Goal: Task Accomplishment & Management: Manage account settings

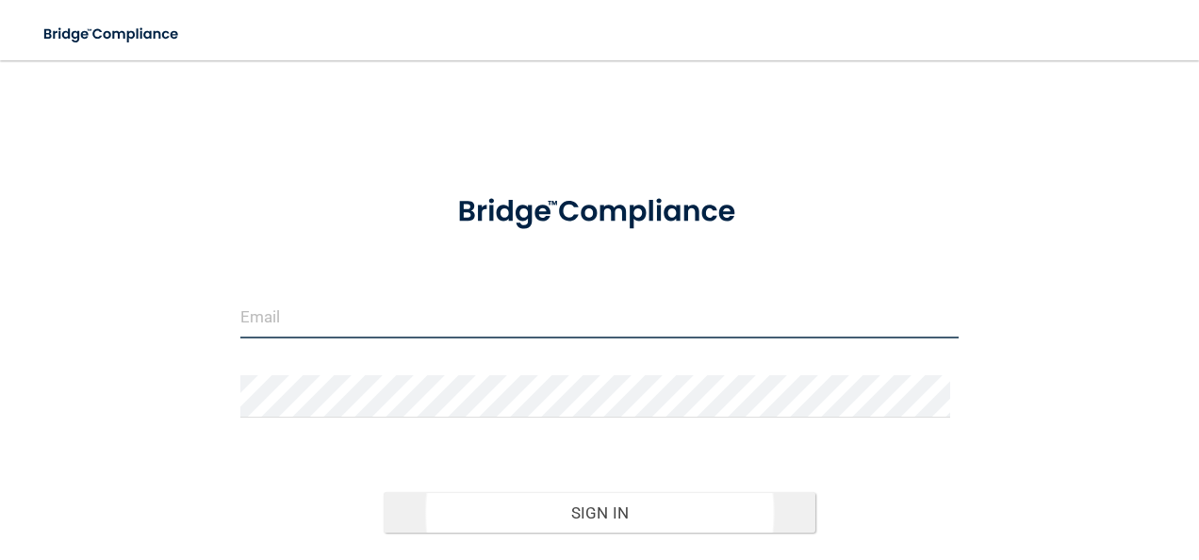
type input "[EMAIL_ADDRESS][DOMAIN_NAME]"
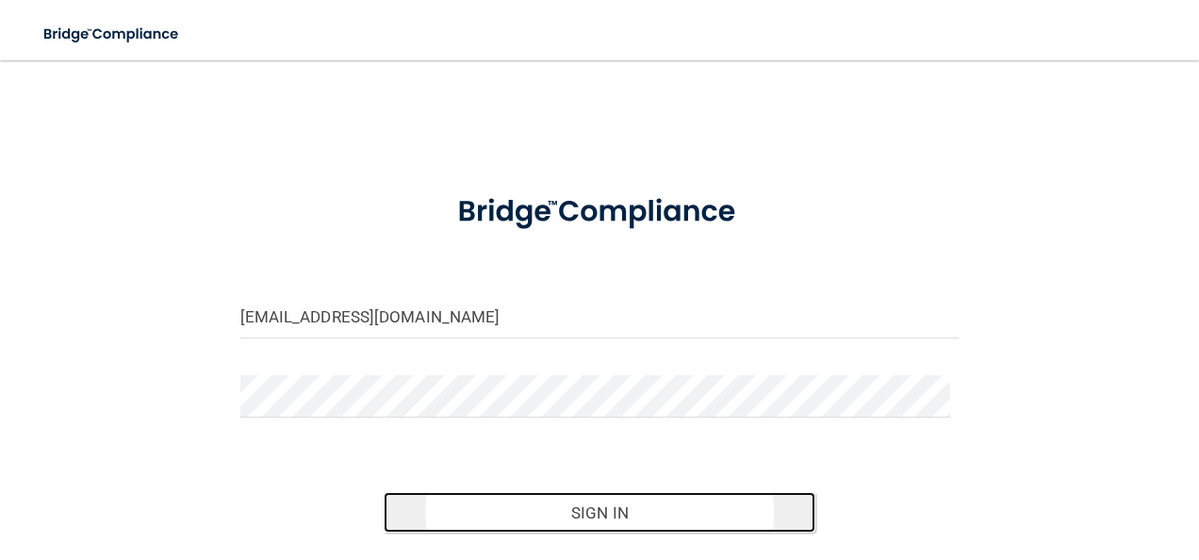
click at [558, 517] on button "Sign In" at bounding box center [600, 512] width 432 height 41
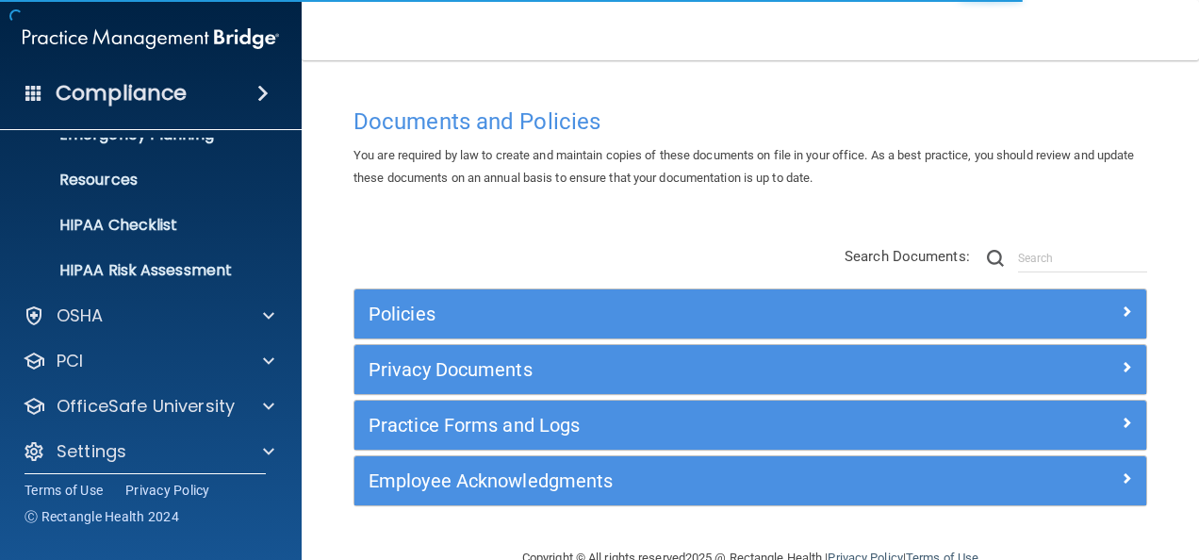
scroll to position [222, 0]
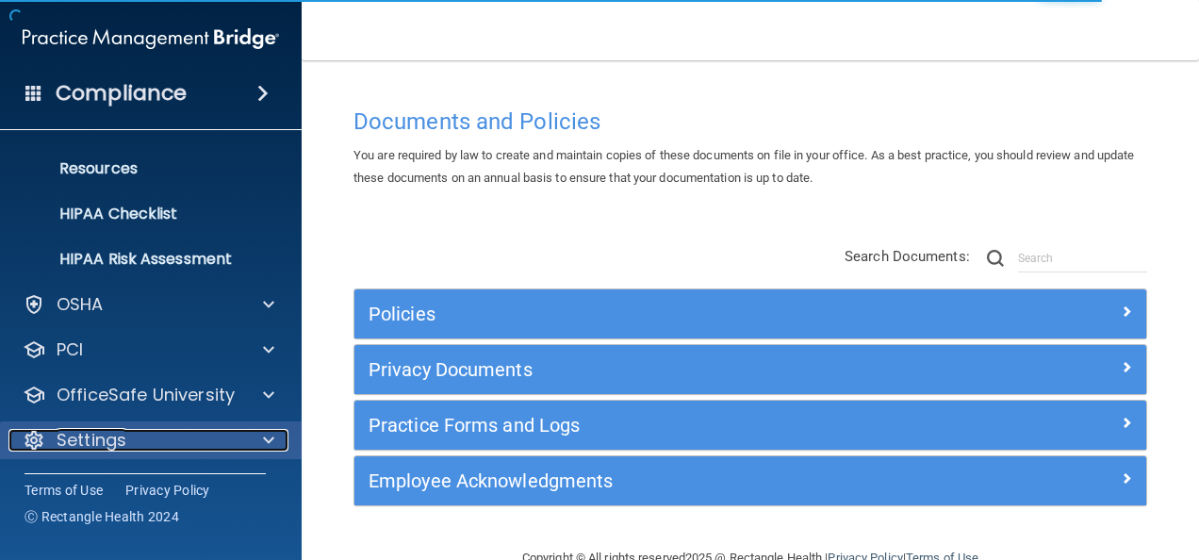
click at [143, 432] on div "Settings" at bounding box center [125, 440] width 234 height 23
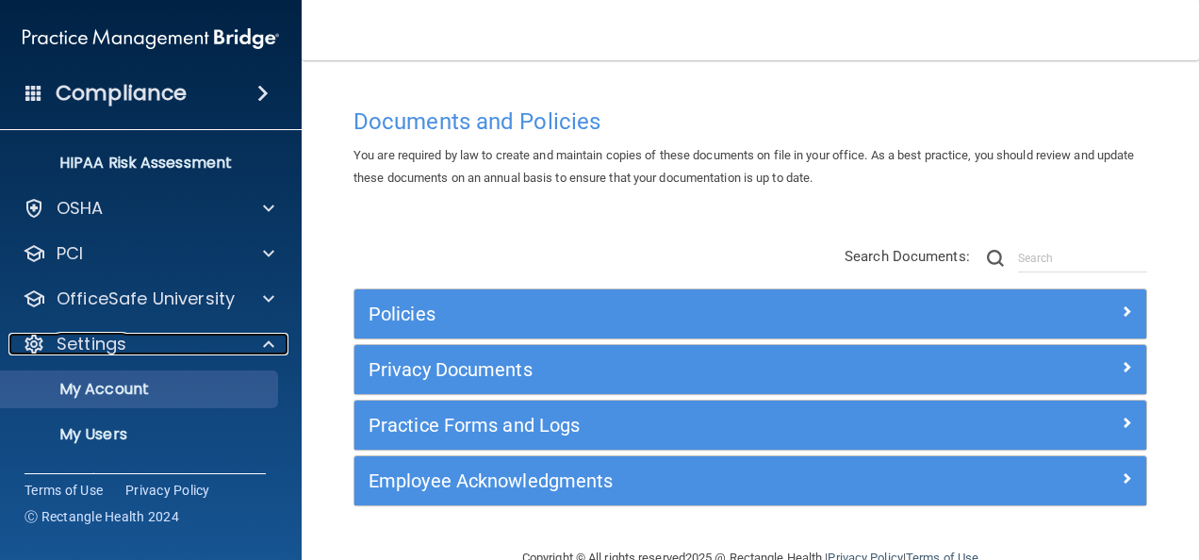
scroll to position [403, 0]
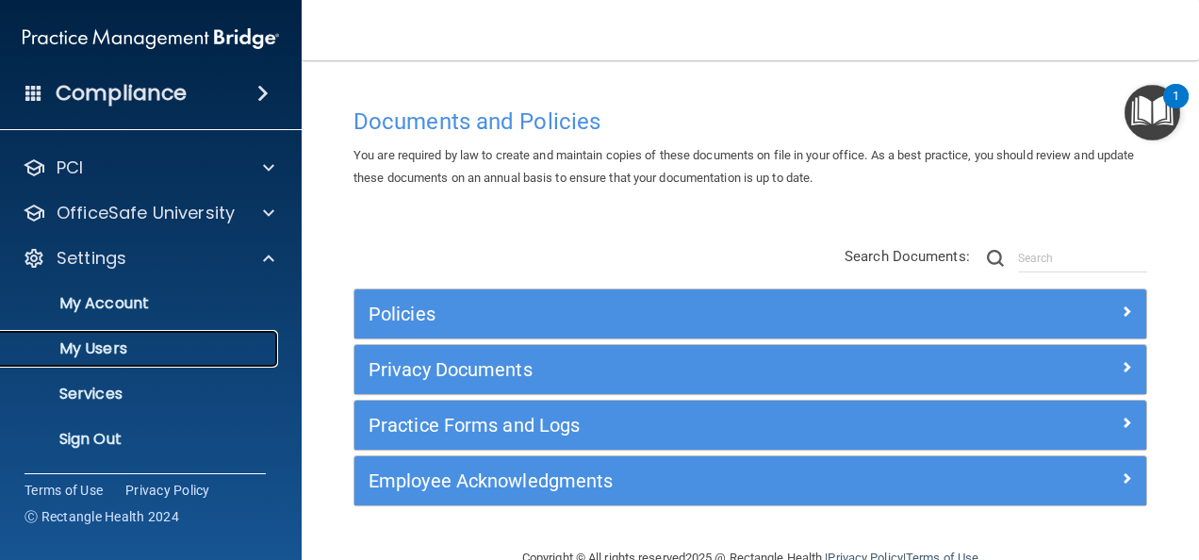
click at [95, 347] on p "My Users" at bounding box center [140, 348] width 257 height 19
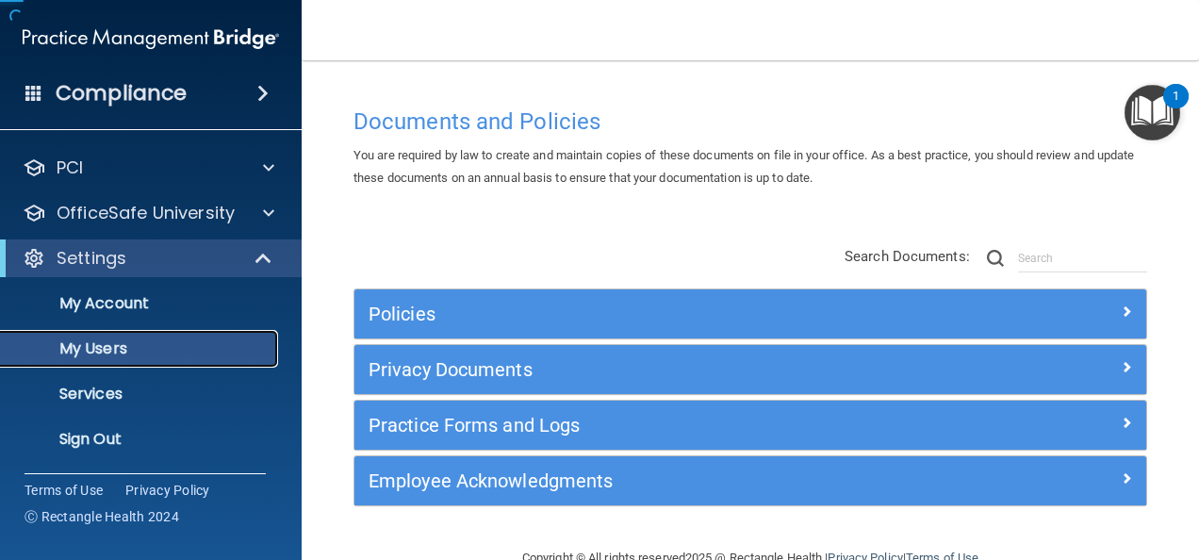
scroll to position [86, 0]
select select "20"
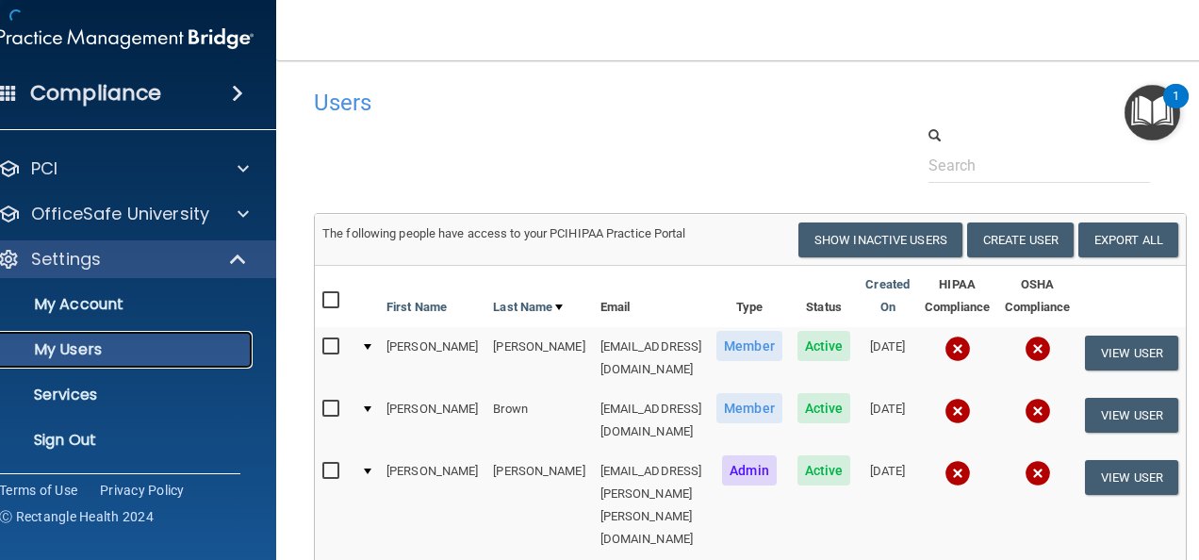
click at [138, 347] on p "My Users" at bounding box center [115, 349] width 257 height 19
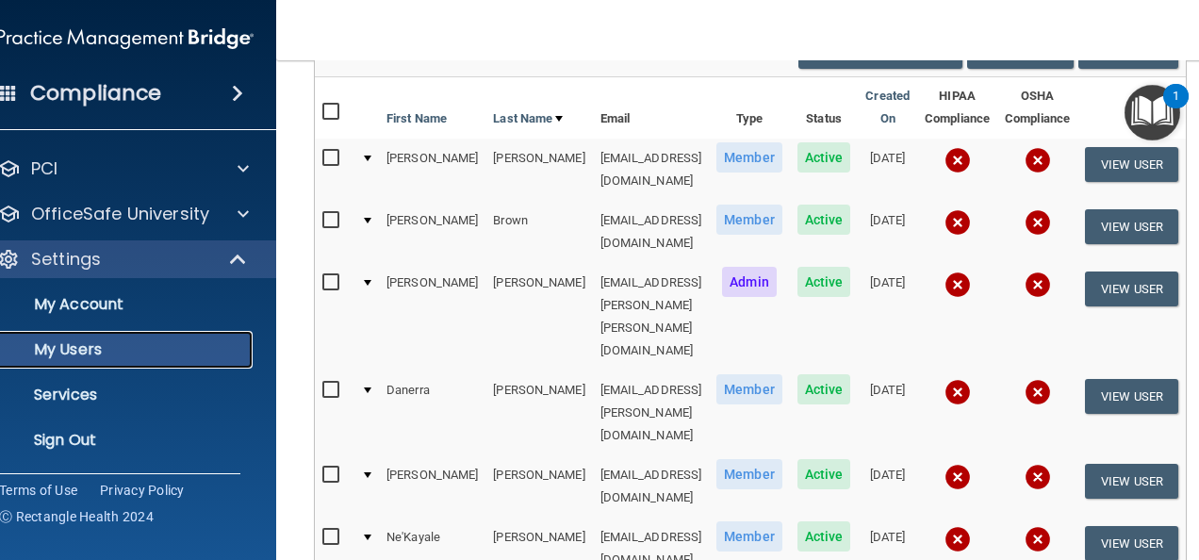
scroll to position [283, 0]
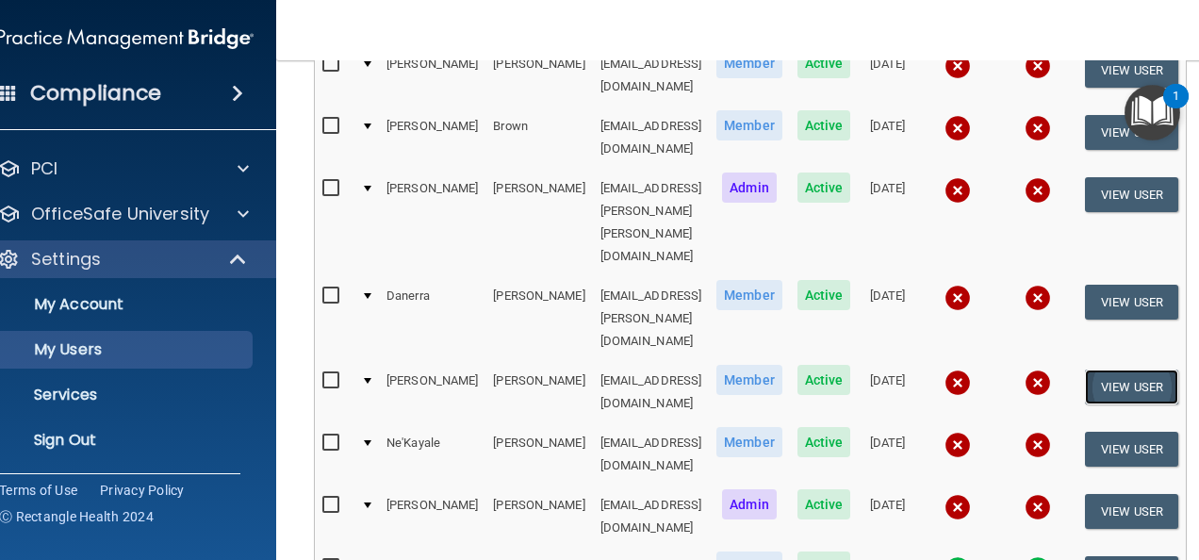
click at [1139, 370] on button "View User" at bounding box center [1131, 387] width 93 height 35
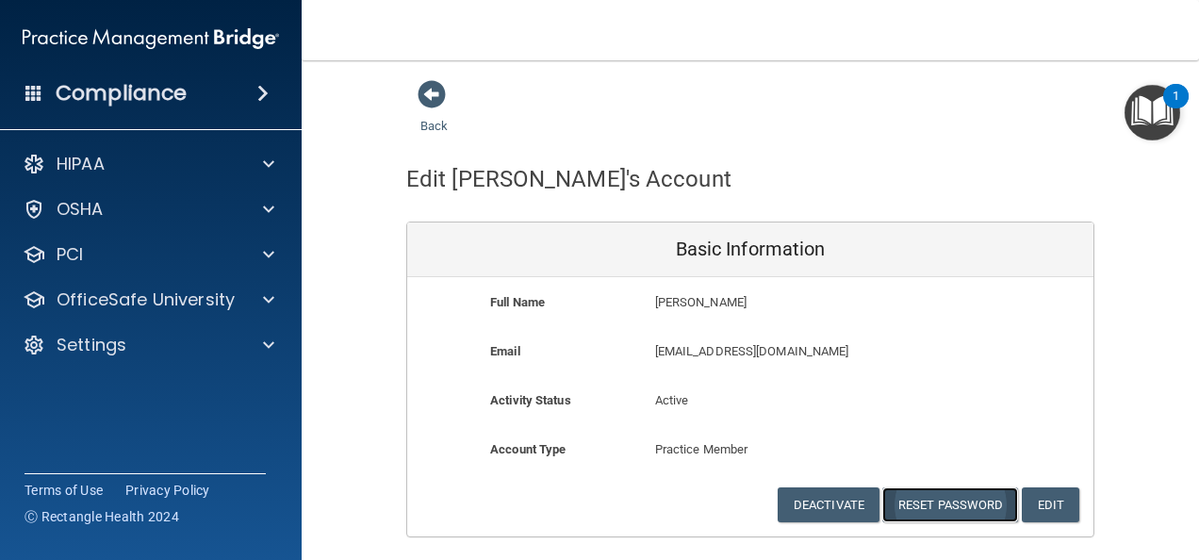
click at [928, 505] on button "Reset Password" at bounding box center [950, 504] width 136 height 35
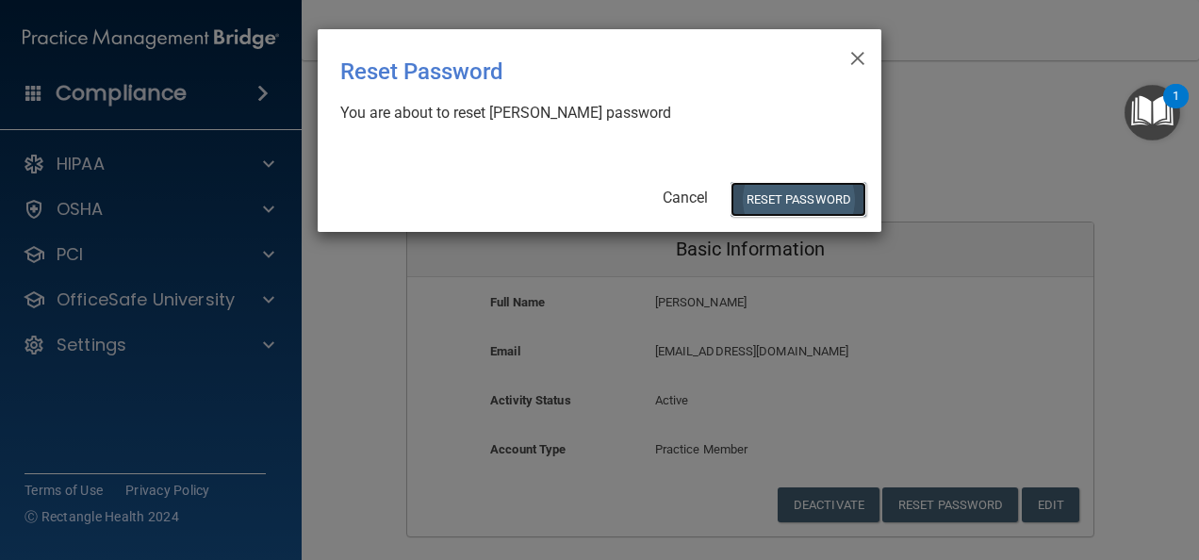
click at [802, 202] on button "Reset Password" at bounding box center [799, 199] width 136 height 35
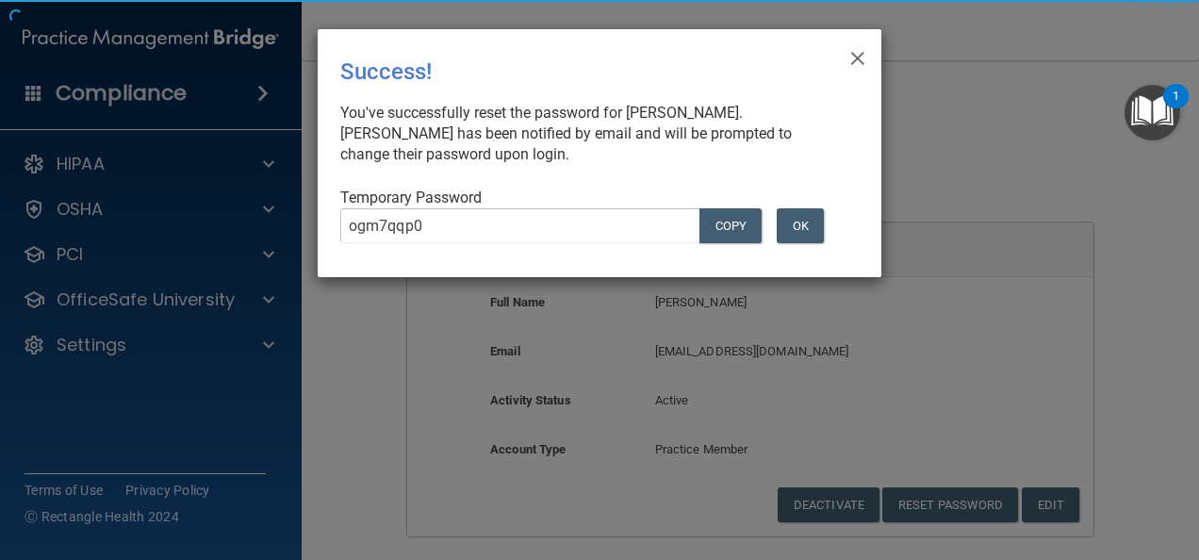
click at [976, 234] on div "× Close Success! You've successfully reset the password for Mary Flores. Mary h…" at bounding box center [599, 280] width 1199 height 560
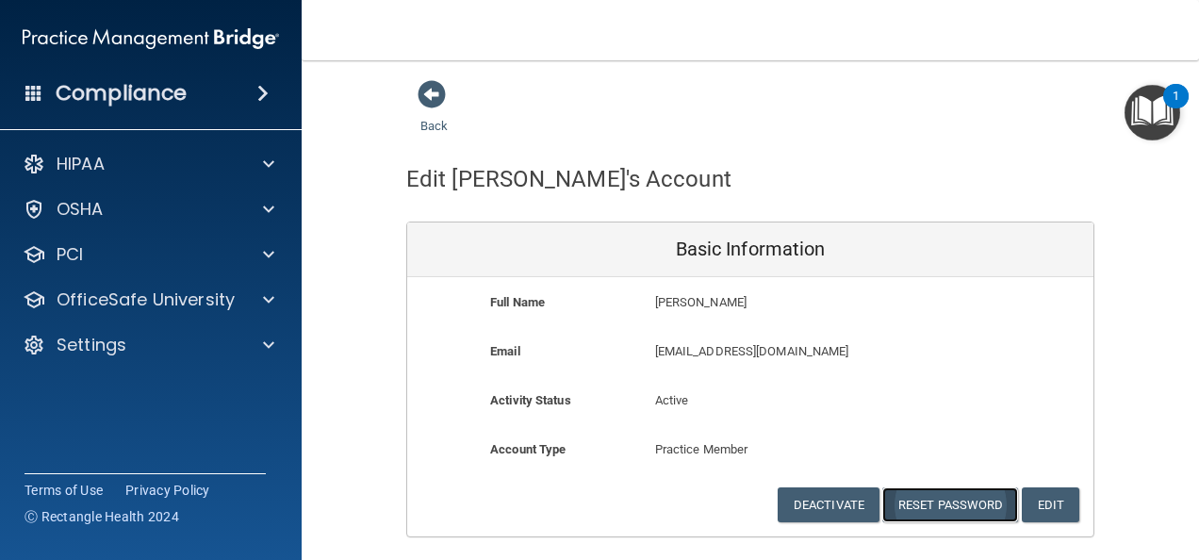
click at [916, 502] on button "Reset Password" at bounding box center [950, 504] width 136 height 35
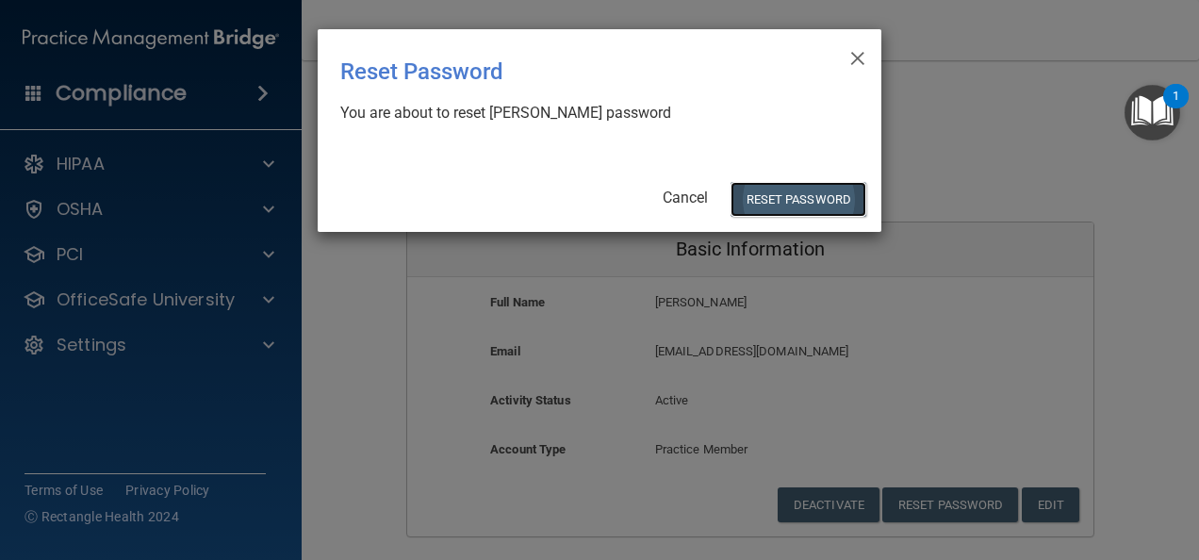
click at [834, 196] on button "Reset Password" at bounding box center [799, 199] width 136 height 35
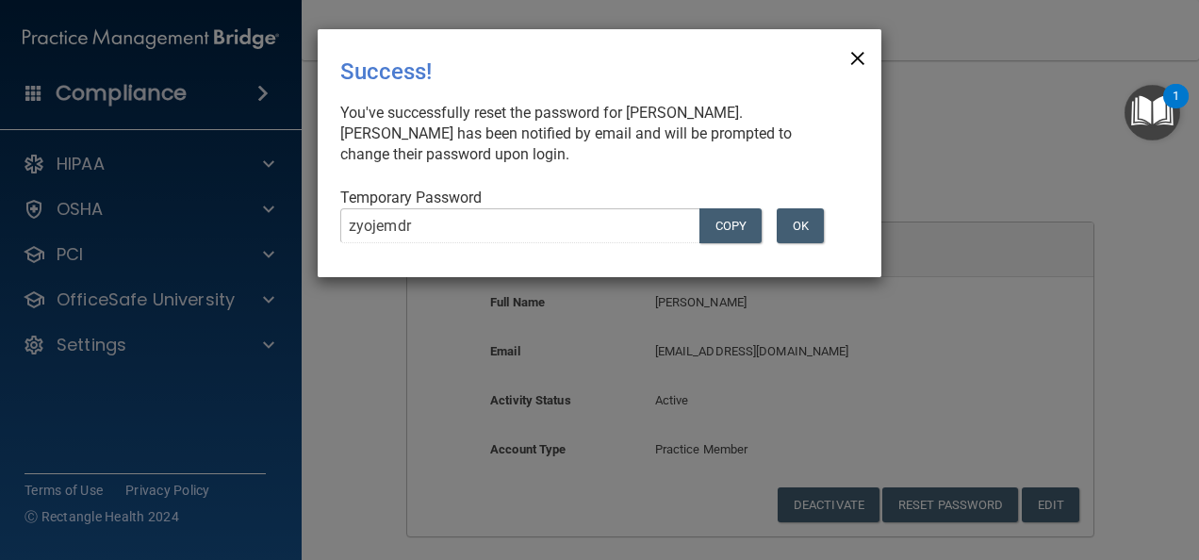
click at [862, 66] on span "×" at bounding box center [857, 56] width 17 height 38
